Goal: Check status

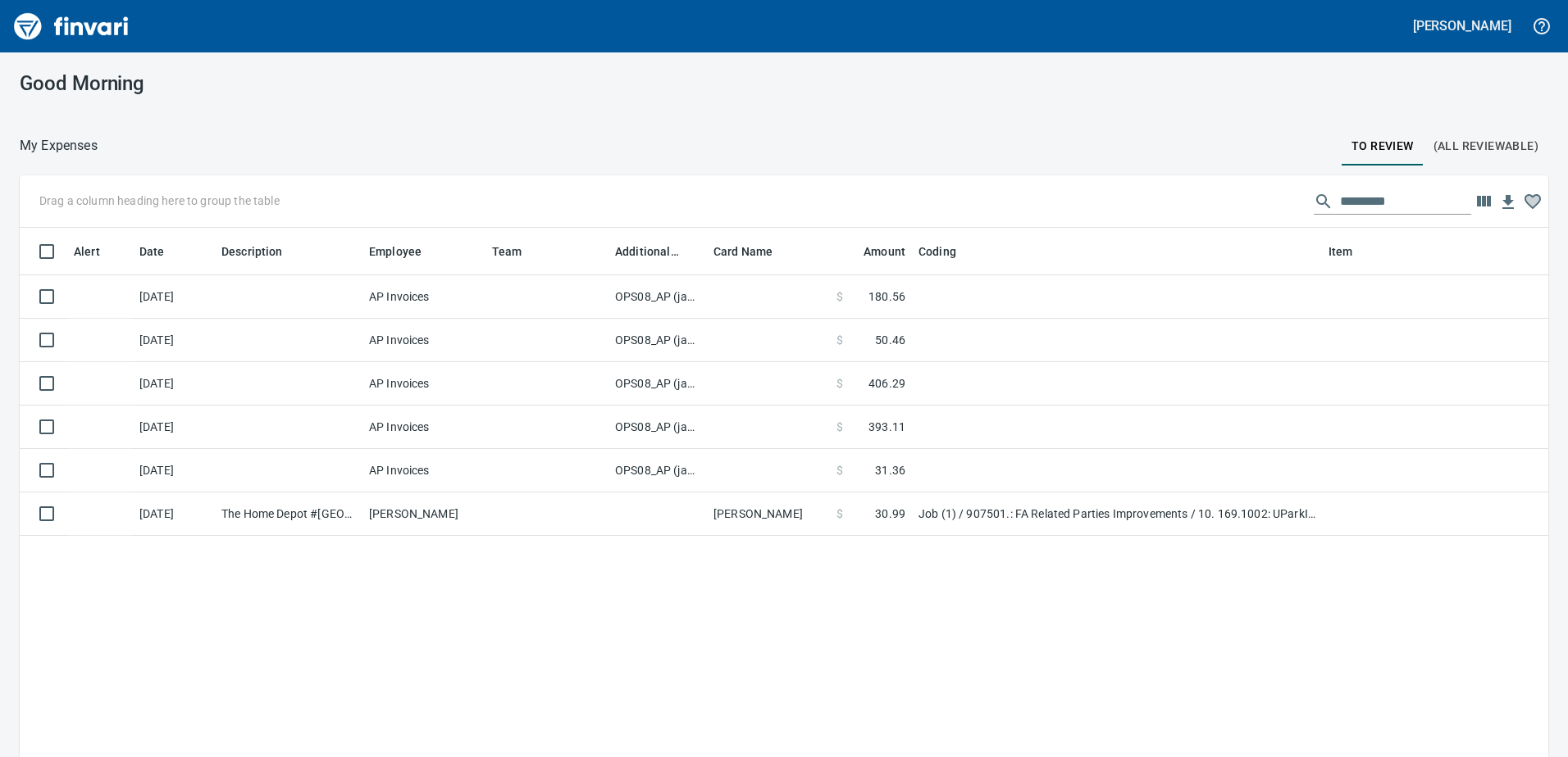
scroll to position [565, 1504]
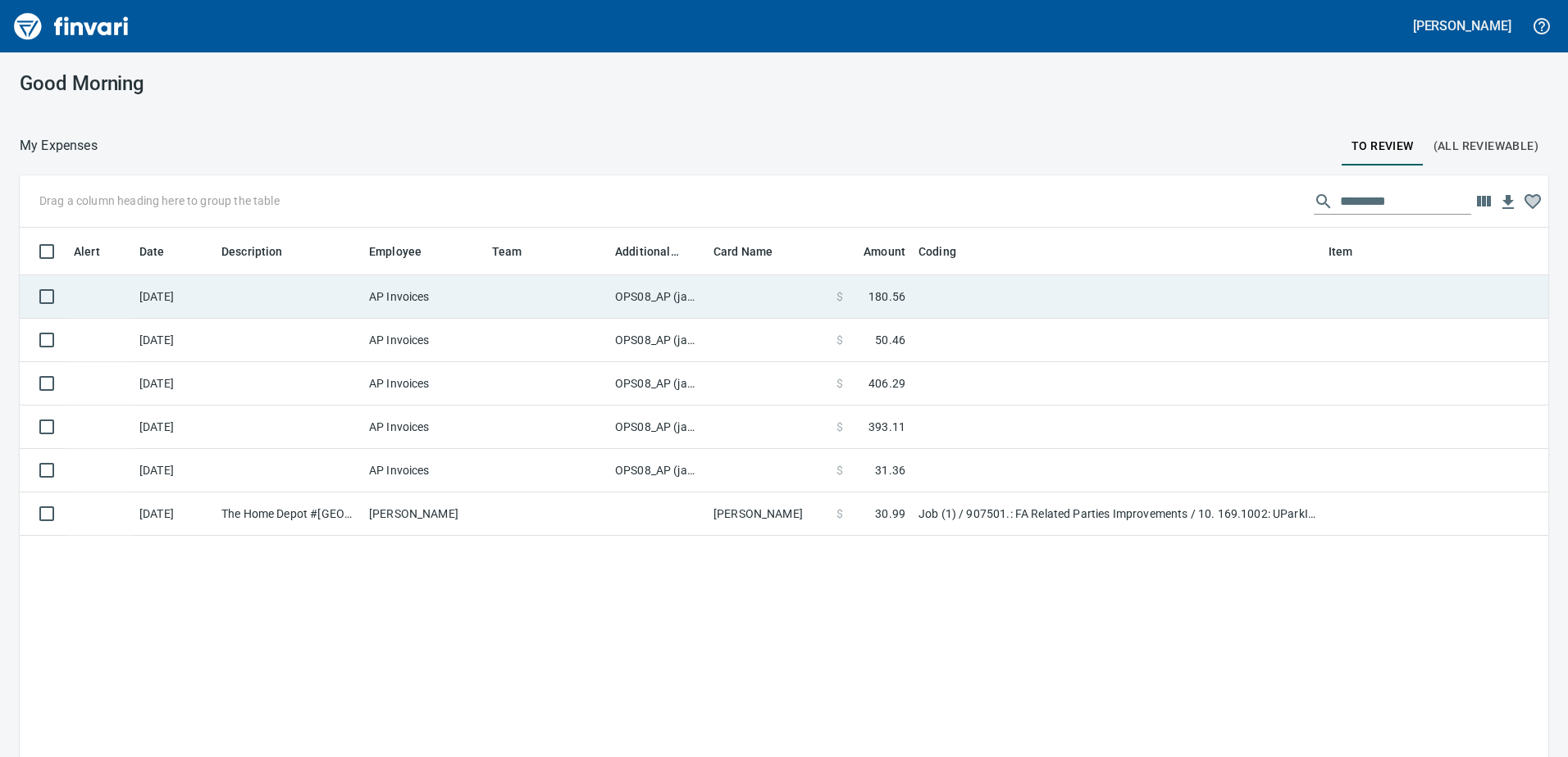
click at [663, 298] on td "OPS08_AP (janettep, samr)" at bounding box center [658, 297] width 99 height 43
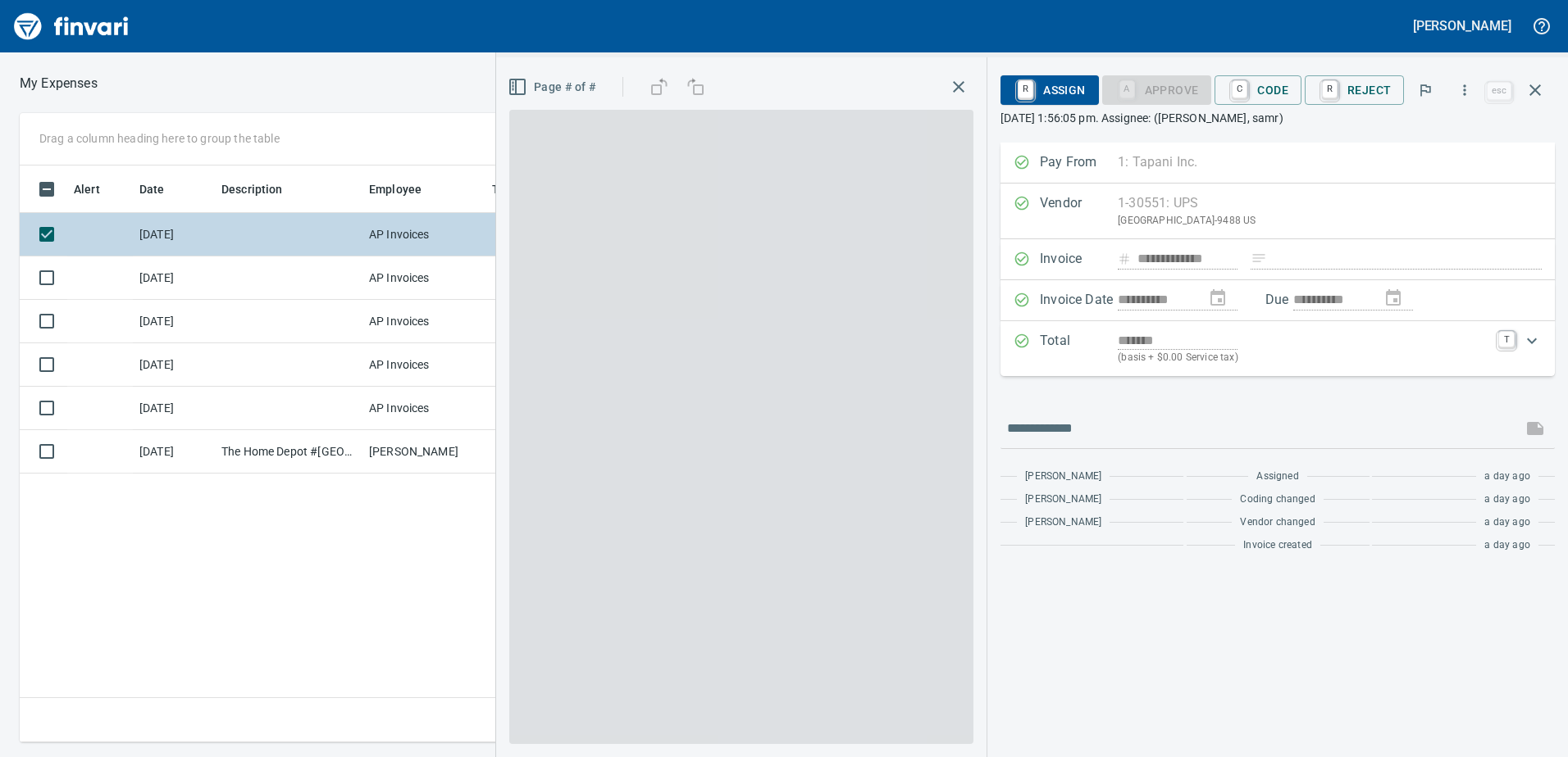
scroll to position [553, 1106]
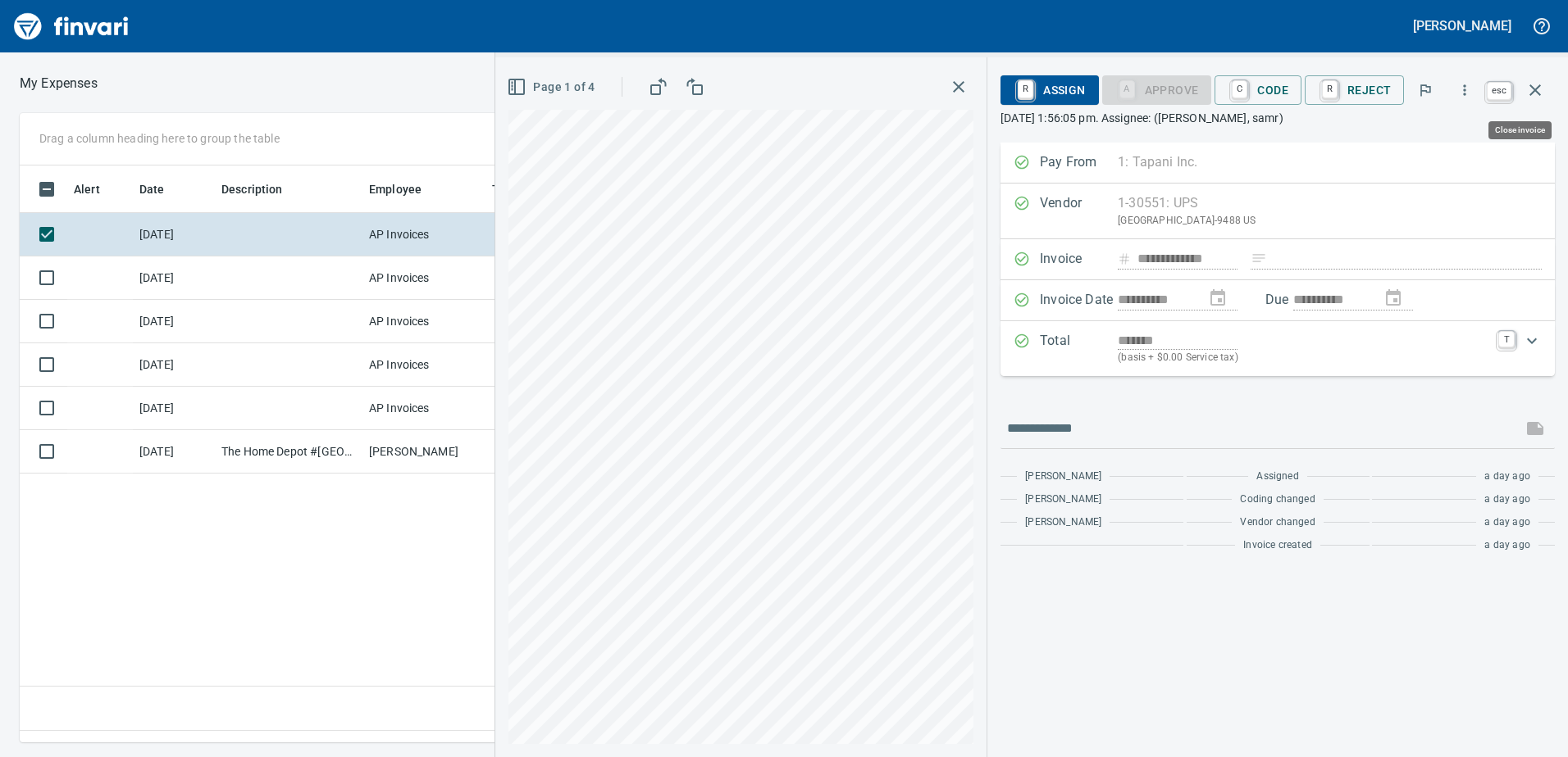
click at [1538, 95] on icon "button" at bounding box center [1535, 91] width 12 height 12
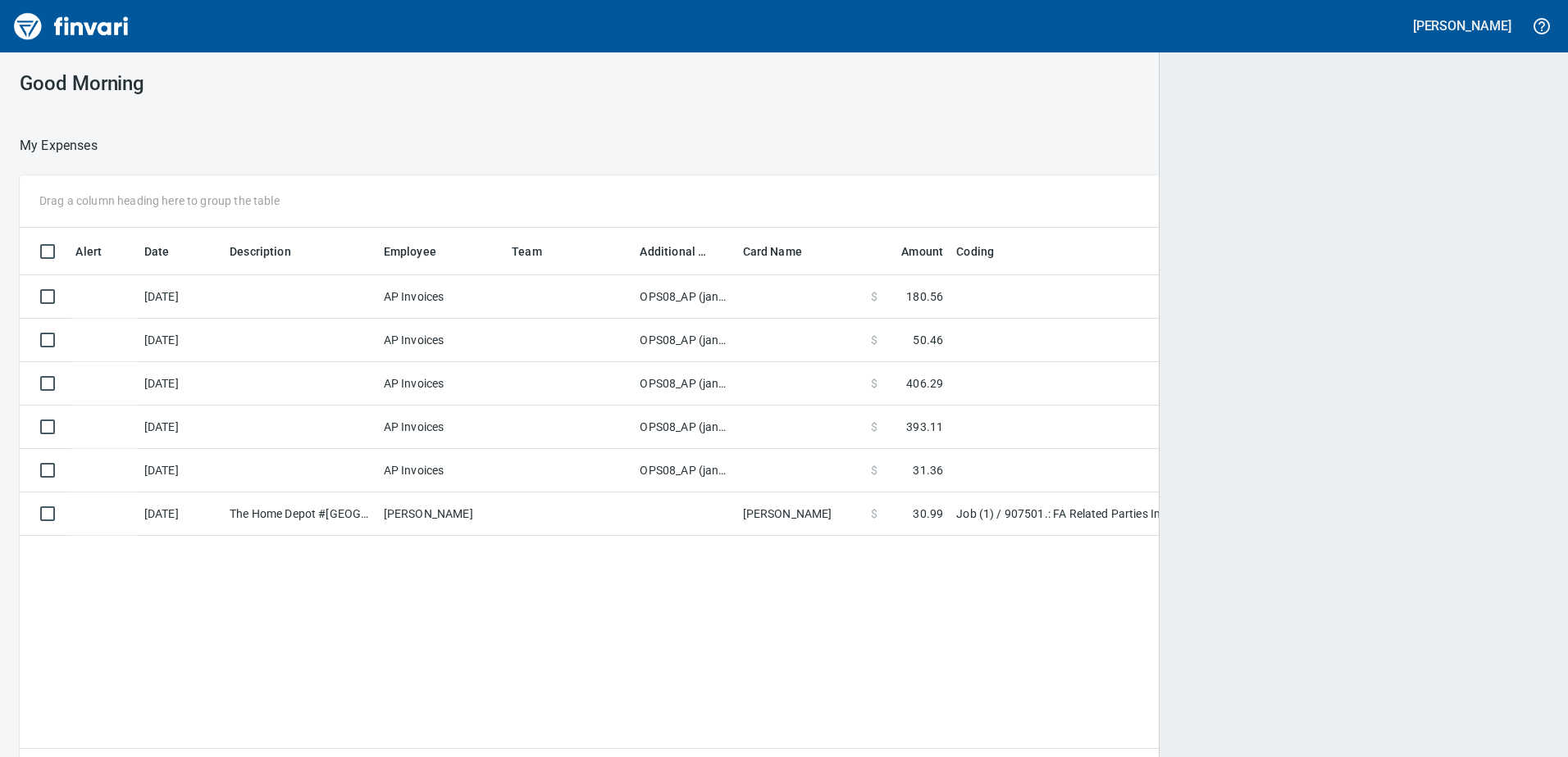
scroll to position [2, 2]
